Goal: Communication & Community: Share content

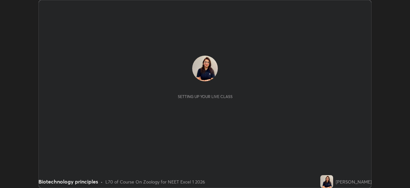
scroll to position [188, 410]
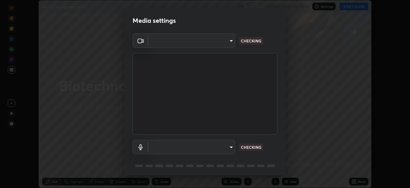
type input "6fd5a11214182fe3dbcd63879dc51230d69f1da36812afabedb7f77605f255ed"
click at [230, 147] on body "Erase all Biotechnology principles Recording CLASS STARTS IN 1 MIN Settings STA…" at bounding box center [205, 94] width 410 height 188
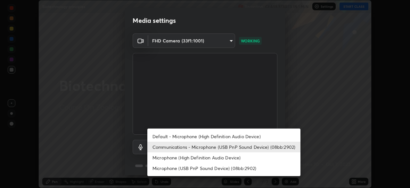
click at [223, 135] on li "Default - Microphone (High Definition Audio Device)" at bounding box center [223, 136] width 153 height 11
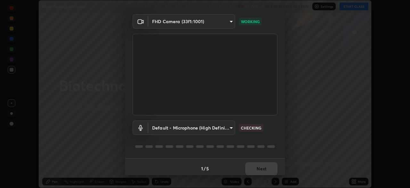
scroll to position [23, 0]
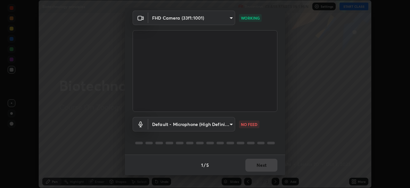
click at [226, 124] on body "Erase all Biotechnology principles Recording CLASS STARTS IN 1 MIN Settings STA…" at bounding box center [205, 94] width 410 height 188
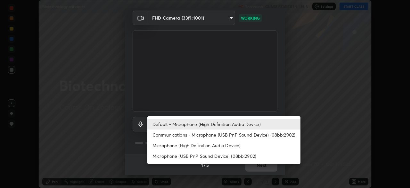
click at [220, 136] on li "Communications - Microphone (USB PnP Sound Device) (08bb:2902)" at bounding box center [223, 134] width 153 height 11
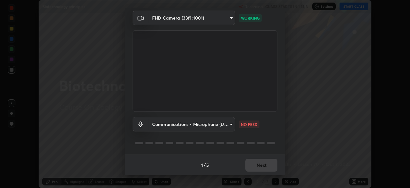
type input "communications"
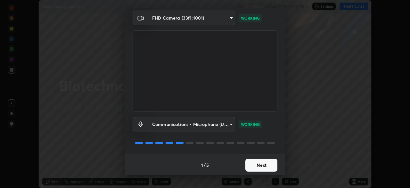
click at [254, 163] on button "Next" at bounding box center [262, 164] width 32 height 13
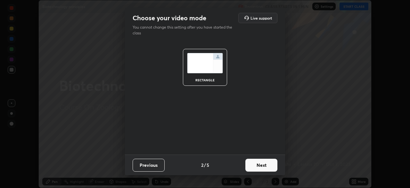
click at [252, 165] on button "Next" at bounding box center [262, 164] width 32 height 13
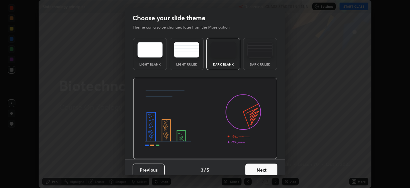
click at [255, 166] on button "Next" at bounding box center [262, 169] width 32 height 13
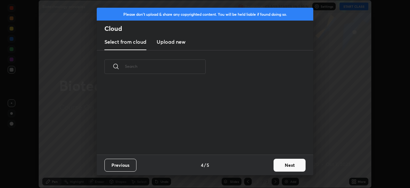
scroll to position [71, 206]
click at [274, 163] on button "Next" at bounding box center [290, 164] width 32 height 13
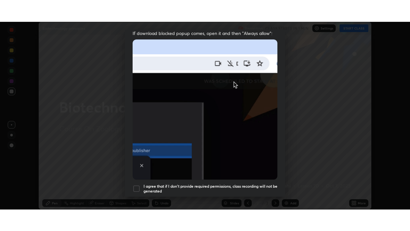
scroll to position [154, 0]
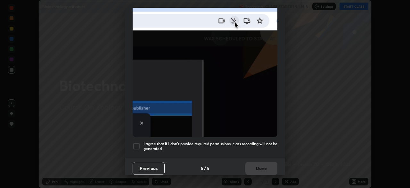
click at [133, 143] on div at bounding box center [137, 146] width 8 height 8
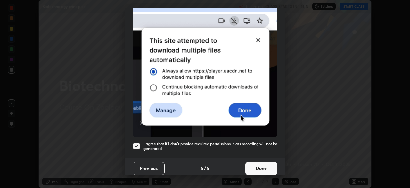
click at [253, 163] on button "Done" at bounding box center [262, 168] width 32 height 13
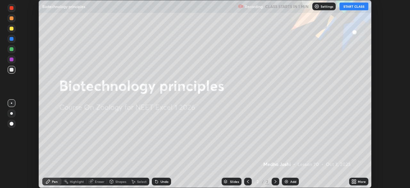
click at [353, 5] on button "START CLASS" at bounding box center [354, 7] width 29 height 8
click at [363, 181] on div "More" at bounding box center [362, 181] width 8 height 3
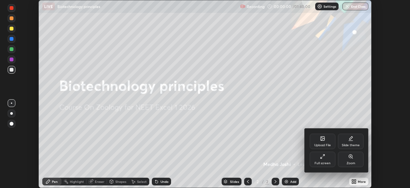
click at [325, 156] on div "Full screen" at bounding box center [323, 158] width 26 height 15
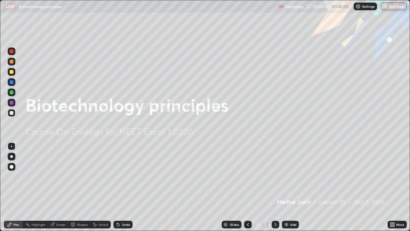
scroll to position [231, 410]
click at [394, 187] on icon at bounding box center [394, 223] width 2 height 2
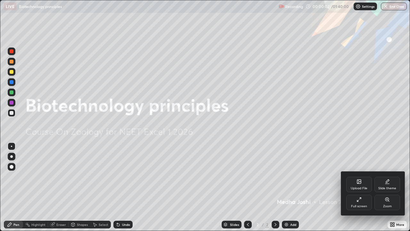
click at [359, 184] on div "Upload File" at bounding box center [360, 184] width 26 height 15
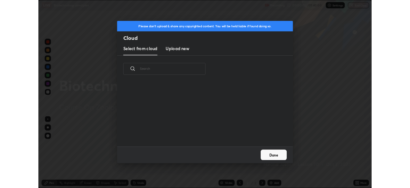
scroll to position [79, 206]
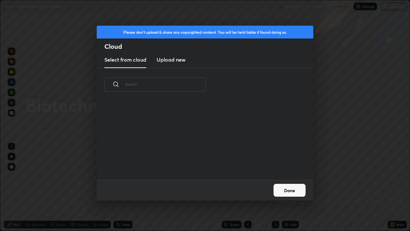
click at [173, 58] on h3 "Upload new" at bounding box center [171, 60] width 29 height 8
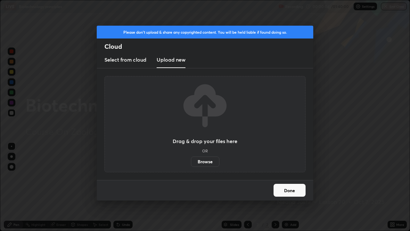
click at [200, 165] on label "Browse" at bounding box center [205, 161] width 29 height 10
click at [191, 165] on input "Browse" at bounding box center [191, 161] width 0 height 10
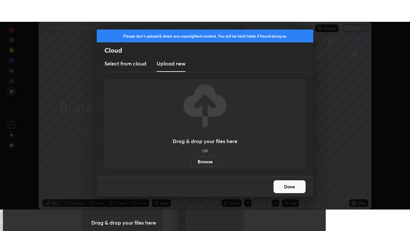
scroll to position [31873, 31650]
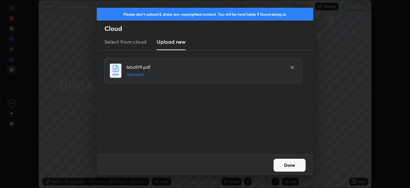
click at [294, 162] on button "Done" at bounding box center [290, 164] width 32 height 13
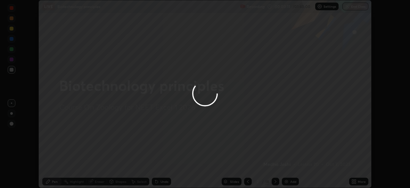
click at [360, 181] on div at bounding box center [205, 94] width 410 height 188
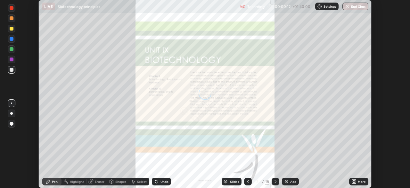
click at [355, 180] on icon at bounding box center [356, 180] width 2 height 2
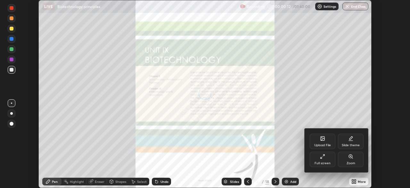
click at [317, 161] on div "Full screen" at bounding box center [323, 162] width 16 height 3
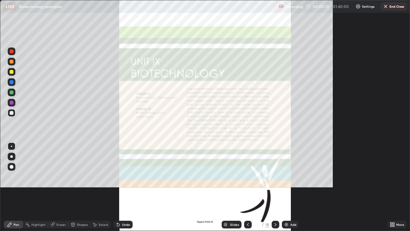
scroll to position [231, 410]
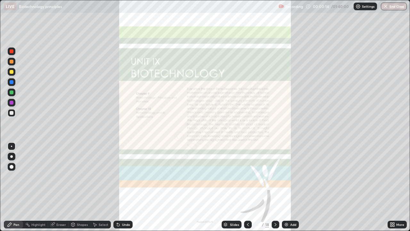
click at [289, 187] on div "Add" at bounding box center [290, 225] width 17 height 8
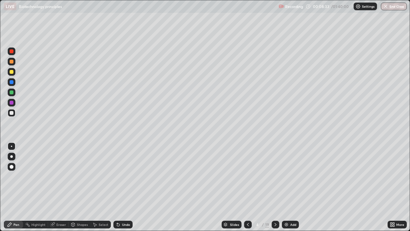
click at [232, 187] on div "Slides" at bounding box center [234, 224] width 9 height 3
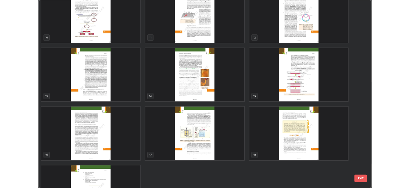
scroll to position [238, 0]
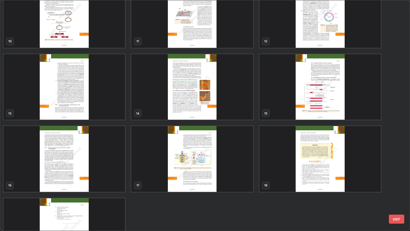
click at [284, 104] on img "grid" at bounding box center [321, 87] width 122 height 66
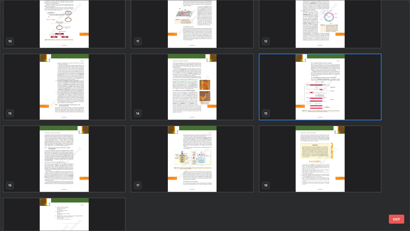
click at [385, 139] on div "7 8 9 10 11 12 13 14 15 16 17 18 19" at bounding box center [199, 115] width 399 height 230
click at [342, 101] on img "grid" at bounding box center [321, 87] width 122 height 66
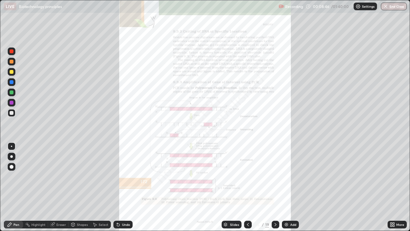
click at [342, 104] on img "grid" at bounding box center [321, 87] width 122 height 66
click at [342, 105] on img "grid" at bounding box center [321, 87] width 122 height 66
click at [393, 187] on icon at bounding box center [394, 223] width 2 height 2
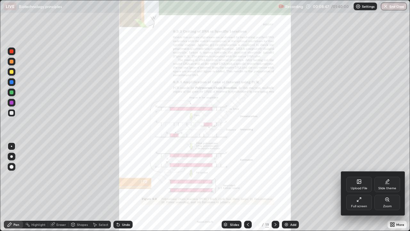
click at [385, 187] on div "Zoom" at bounding box center [388, 202] width 26 height 15
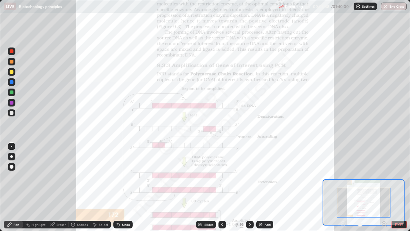
click at [384, 187] on icon at bounding box center [385, 223] width 2 height 0
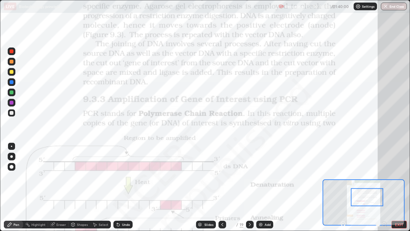
click at [12, 52] on div at bounding box center [12, 51] width 4 height 4
click at [249, 187] on icon at bounding box center [250, 224] width 5 height 5
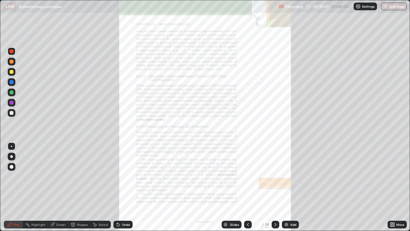
click at [394, 187] on icon at bounding box center [394, 226] width 2 height 2
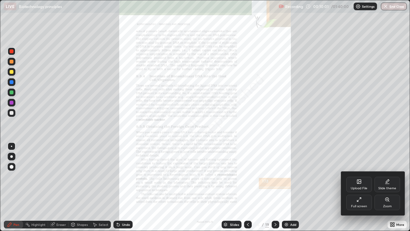
click at [386, 187] on div "Zoom" at bounding box center [387, 206] width 9 height 3
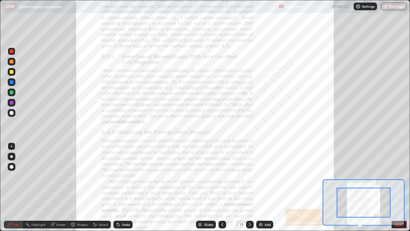
click at [384, 187] on icon at bounding box center [385, 223] width 2 height 0
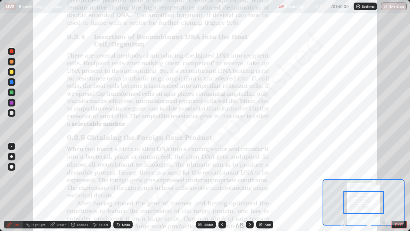
click at [385, 187] on icon at bounding box center [385, 224] width 6 height 6
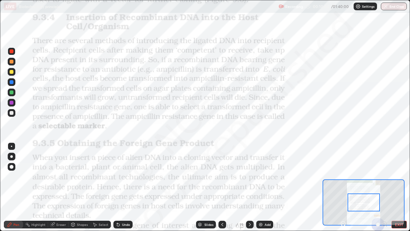
click at [385, 187] on div at bounding box center [363, 225] width 47 height 8
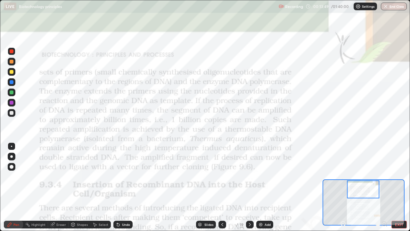
click at [222, 187] on icon at bounding box center [222, 224] width 5 height 5
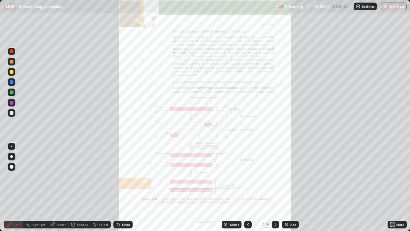
click at [398, 187] on div "More" at bounding box center [401, 224] width 8 height 3
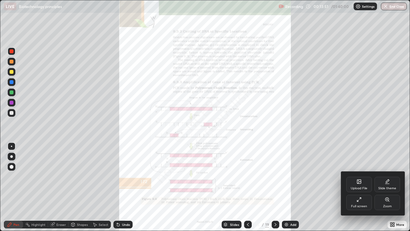
click at [385, 187] on div "Zoom" at bounding box center [388, 202] width 26 height 15
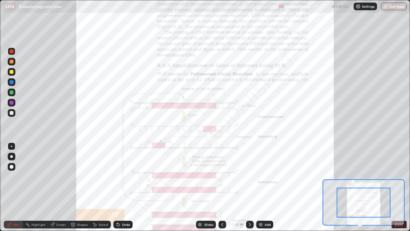
click at [384, 187] on icon at bounding box center [385, 223] width 2 height 0
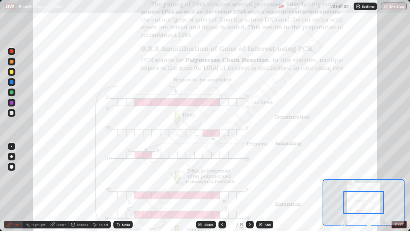
click at [384, 187] on icon at bounding box center [385, 223] width 2 height 0
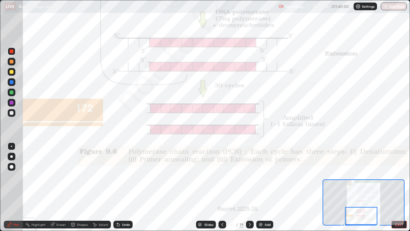
click at [249, 187] on icon at bounding box center [250, 224] width 5 height 5
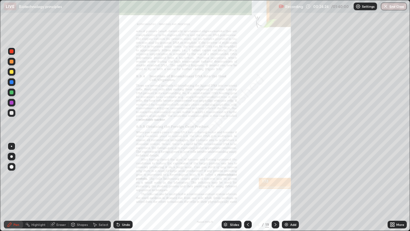
click at [398, 187] on div "More" at bounding box center [401, 224] width 8 height 3
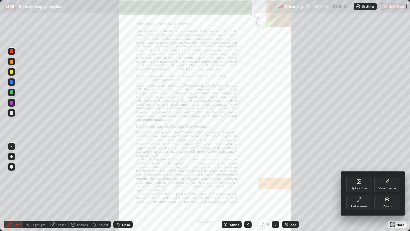
click at [387, 187] on div "Zoom" at bounding box center [387, 206] width 9 height 3
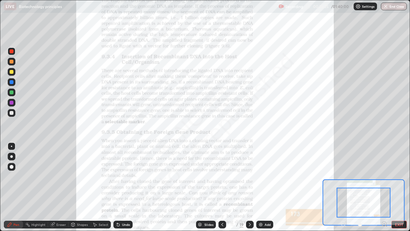
click at [386, 187] on icon at bounding box center [386, 225] width 1 height 1
click at [384, 187] on icon at bounding box center [385, 223] width 2 height 0
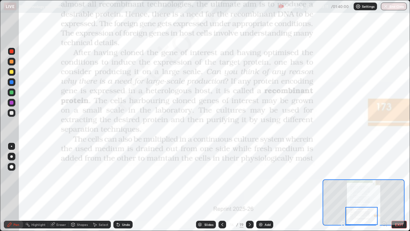
click at [248, 187] on icon at bounding box center [250, 224] width 5 height 5
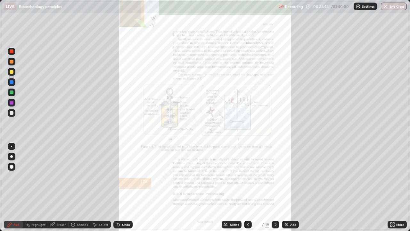
click at [391, 187] on icon at bounding box center [392, 223] width 2 height 2
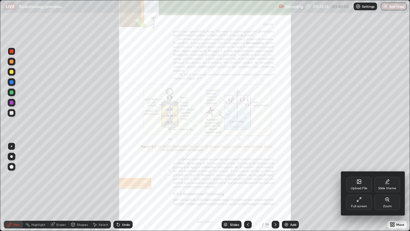
click at [390, 187] on div "Zoom" at bounding box center [387, 206] width 9 height 3
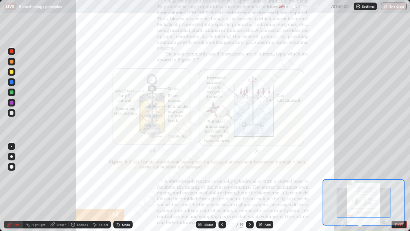
click at [385, 187] on icon at bounding box center [385, 223] width 2 height 0
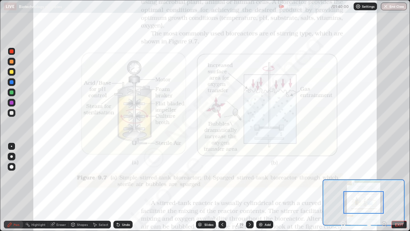
click at [385, 187] on icon at bounding box center [385, 223] width 2 height 0
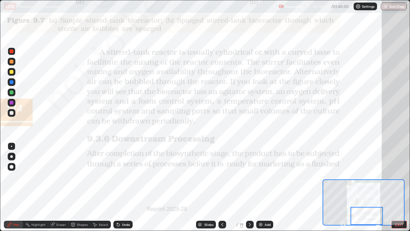
click at [399, 187] on button "EXIT" at bounding box center [399, 225] width 15 height 8
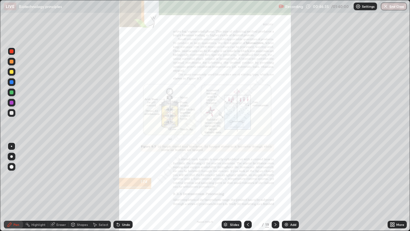
click at [395, 187] on div "More" at bounding box center [397, 225] width 19 height 8
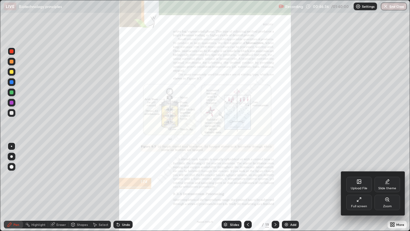
click at [359, 187] on div "Full screen" at bounding box center [359, 206] width 16 height 3
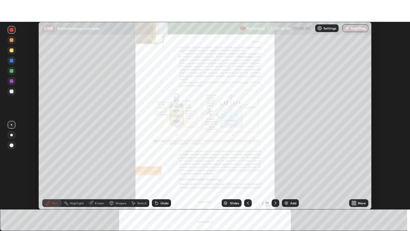
scroll to position [31873, 31650]
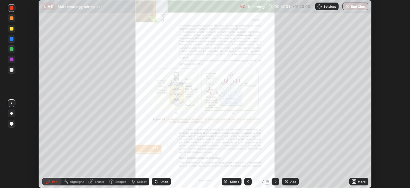
click at [358, 180] on div "More" at bounding box center [362, 181] width 8 height 3
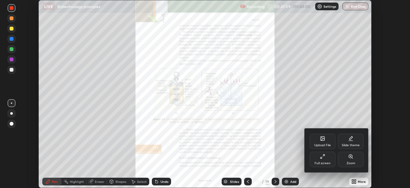
click at [328, 161] on div "Full screen" at bounding box center [323, 162] width 16 height 3
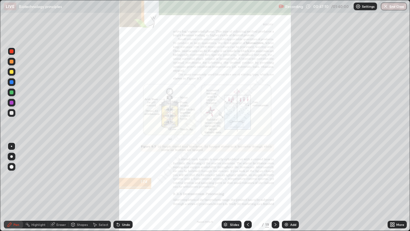
scroll to position [231, 410]
click at [290, 187] on div "Add" at bounding box center [293, 224] width 6 height 3
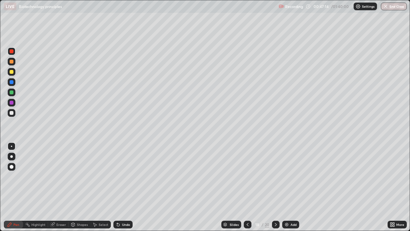
click at [394, 187] on icon at bounding box center [394, 223] width 2 height 2
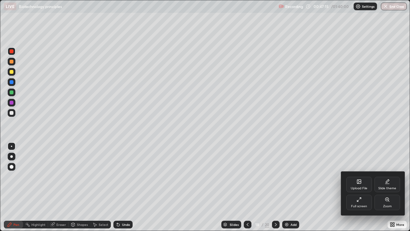
click at [357, 182] on div "Upload File" at bounding box center [360, 184] width 26 height 15
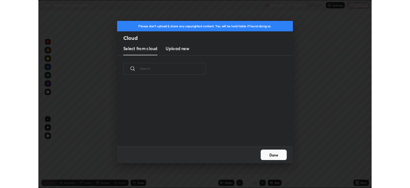
scroll to position [79, 206]
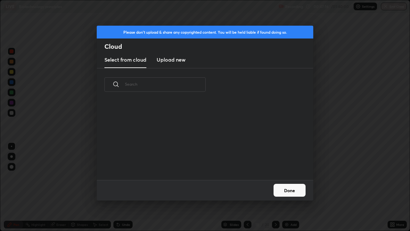
click at [174, 60] on h3 "Upload new" at bounding box center [171, 60] width 29 height 8
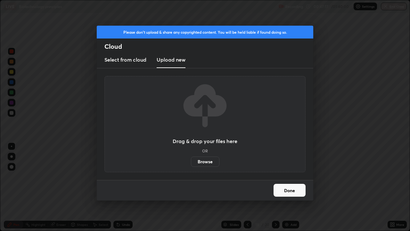
click at [194, 160] on label "Browse" at bounding box center [205, 161] width 29 height 10
click at [191, 160] on input "Browse" at bounding box center [191, 161] width 0 height 10
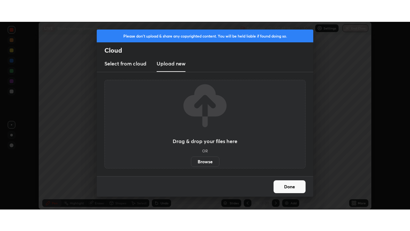
scroll to position [31873, 31650]
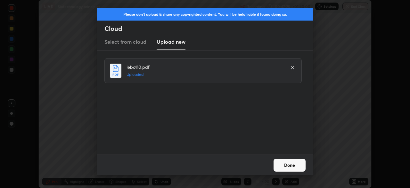
click at [288, 164] on button "Done" at bounding box center [290, 164] width 32 height 13
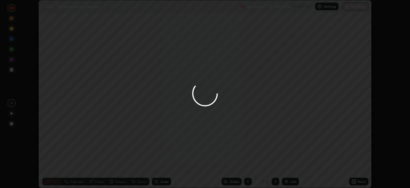
click at [354, 179] on icon at bounding box center [353, 180] width 2 height 2
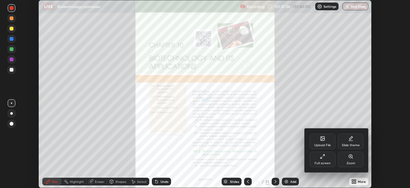
click at [318, 157] on div "Full screen" at bounding box center [323, 158] width 26 height 15
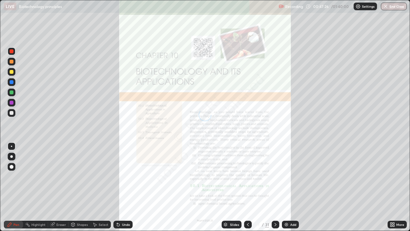
scroll to position [231, 410]
click at [248, 187] on icon at bounding box center [248, 224] width 5 height 5
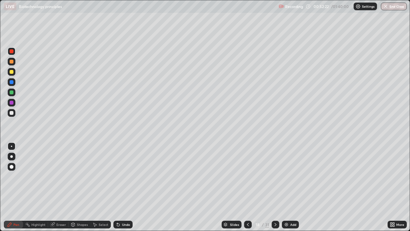
click at [275, 187] on icon at bounding box center [275, 224] width 5 height 5
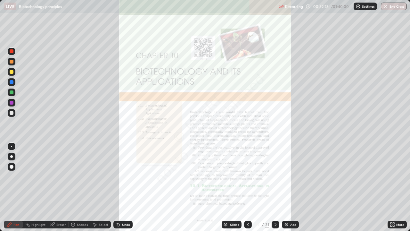
click at [394, 187] on icon at bounding box center [394, 226] width 2 height 2
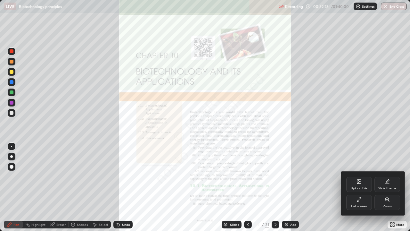
click at [383, 187] on div "Zoom" at bounding box center [388, 202] width 26 height 15
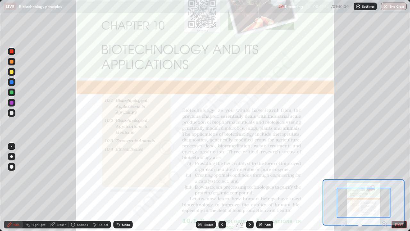
click at [384, 187] on icon at bounding box center [385, 223] width 2 height 0
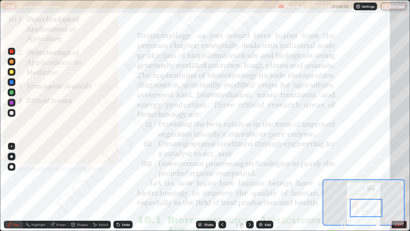
click at [123, 187] on div "Undo" at bounding box center [126, 224] width 8 height 3
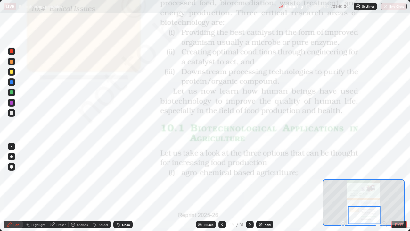
click at [249, 187] on icon at bounding box center [250, 224] width 5 height 5
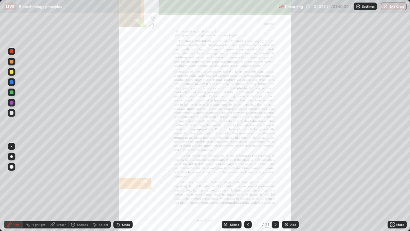
click at [391, 187] on icon at bounding box center [392, 224] width 5 height 5
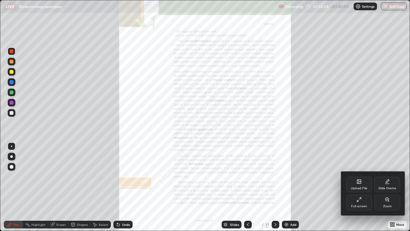
click at [387, 187] on div "Zoom" at bounding box center [388, 202] width 26 height 15
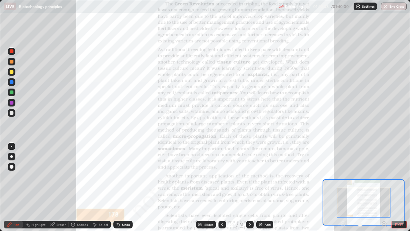
click at [384, 187] on icon at bounding box center [385, 223] width 2 height 0
click at [384, 187] on icon at bounding box center [384, 224] width 0 height 2
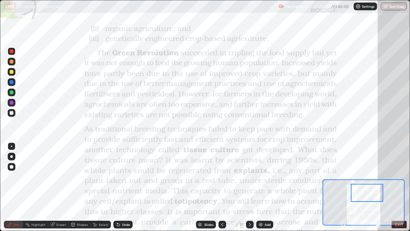
click at [399, 187] on button "EXIT" at bounding box center [399, 225] width 15 height 8
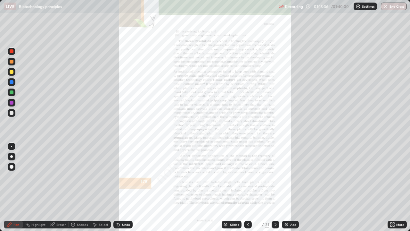
click at [296, 187] on div "Add" at bounding box center [293, 224] width 6 height 3
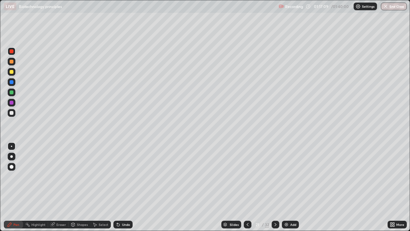
click at [14, 112] on div at bounding box center [12, 113] width 8 height 8
click at [121, 187] on div "Undo" at bounding box center [122, 225] width 19 height 8
click at [119, 187] on div "Undo" at bounding box center [122, 225] width 19 height 8
click at [120, 187] on div "Undo" at bounding box center [122, 225] width 19 height 8
click at [388, 6] on img "button" at bounding box center [386, 6] width 5 height 5
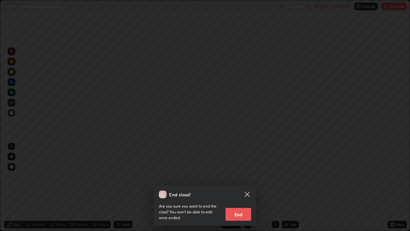
click at [245, 187] on button "End" at bounding box center [239, 214] width 26 height 13
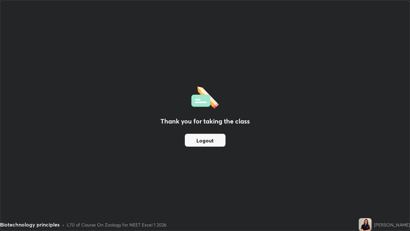
click at [209, 139] on button "Logout" at bounding box center [205, 140] width 41 height 13
